Goal: Information Seeking & Learning: Find specific fact

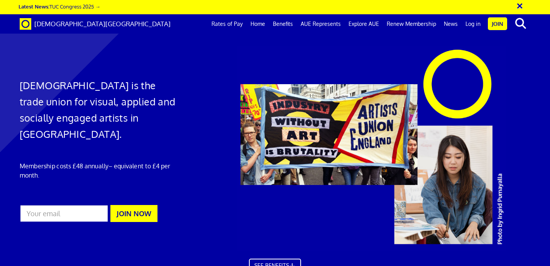
scroll to position [1163, 0]
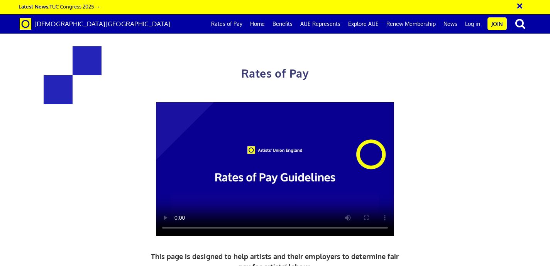
scroll to position [883, 0]
drag, startPoint x: 384, startPoint y: 138, endPoint x: 362, endPoint y: 138, distance: 22.4
copy span "£352.01"
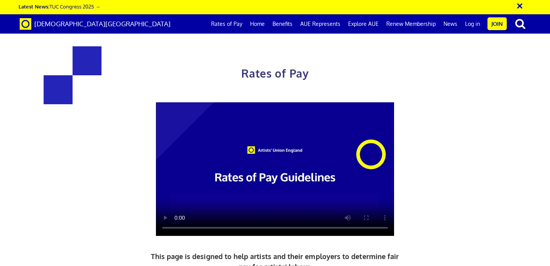
scroll to position [942, 0]
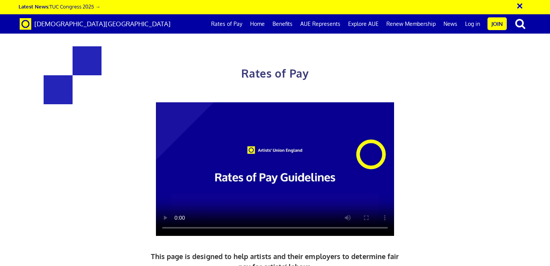
drag, startPoint x: 407, startPoint y: 160, endPoint x: 367, endPoint y: 160, distance: 40.2
copy span "£50,689.77"
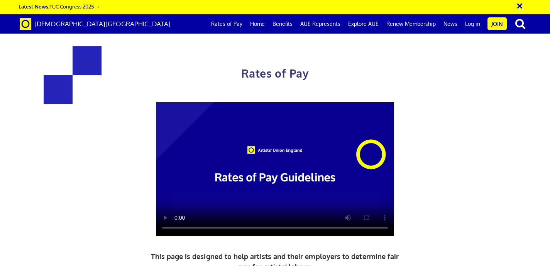
drag, startPoint x: 405, startPoint y: 161, endPoint x: 367, endPoint y: 161, distance: 38.2
copy span "£50,689.77"
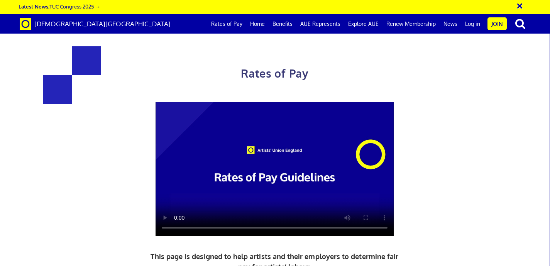
scroll to position [825, 0]
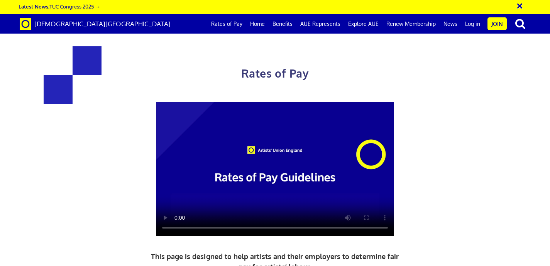
drag, startPoint x: 404, startPoint y: 143, endPoint x: 348, endPoint y: 143, distance: 56.4
drag, startPoint x: 385, startPoint y: 143, endPoint x: 352, endPoint y: 143, distance: 33.2
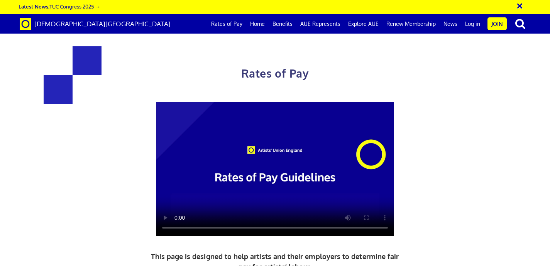
copy span "£278.09"
drag, startPoint x: 399, startPoint y: 173, endPoint x: 345, endPoint y: 171, distance: 54.9
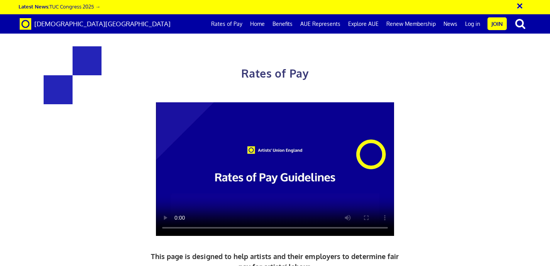
drag, startPoint x: 354, startPoint y: 169, endPoint x: 311, endPoint y: 167, distance: 43.7
copy h3 "£387.21"
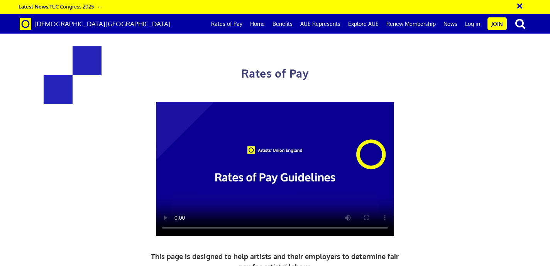
drag, startPoint x: 358, startPoint y: 170, endPoint x: 298, endPoint y: 170, distance: 59.5
drag, startPoint x: 310, startPoint y: 167, endPoint x: 355, endPoint y: 166, distance: 45.2
copy h3 "£387.21"
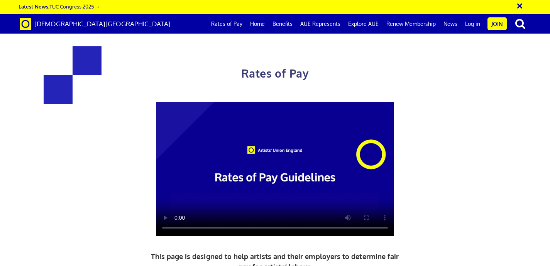
click at [519, 5] on button "×" at bounding box center [525, 4] width 19 height 13
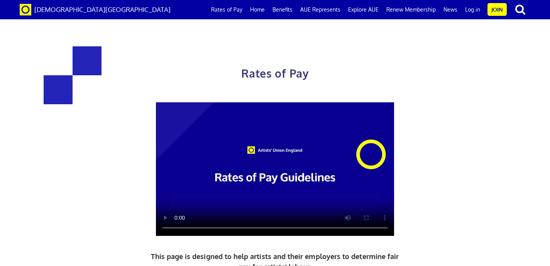
scroll to position [114, 0]
click at [282, 102] on video at bounding box center [275, 169] width 238 height 134
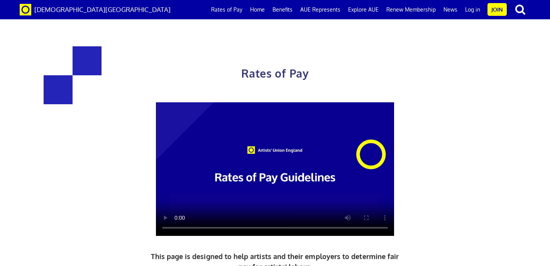
drag, startPoint x: 385, startPoint y: 74, endPoint x: 360, endPoint y: 75, distance: 24.7
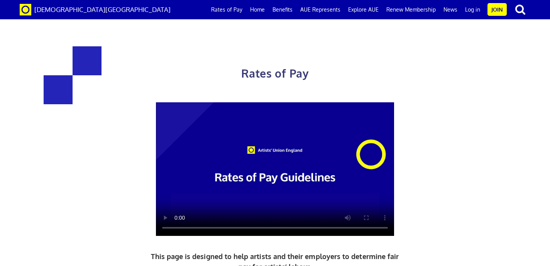
copy h4 "£352.01"
drag, startPoint x: 357, startPoint y: 78, endPoint x: 317, endPoint y: 81, distance: 40.3
copy h3 "284.31"
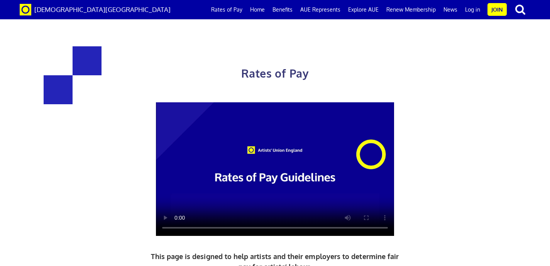
drag, startPoint x: 174, startPoint y: 182, endPoint x: 132, endPoint y: 182, distance: 41.3
copy h3 "352.01"
drag, startPoint x: 361, startPoint y: 82, endPoint x: 318, endPoint y: 82, distance: 42.9
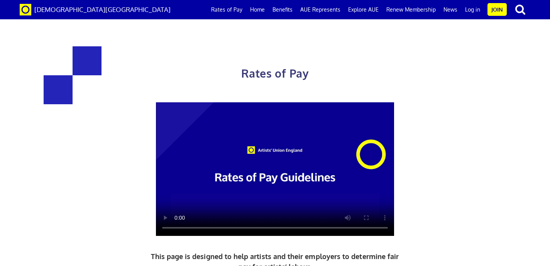
drag, startPoint x: 156, startPoint y: 178, endPoint x: 135, endPoint y: 179, distance: 20.5
